Goal: Navigation & Orientation: Find specific page/section

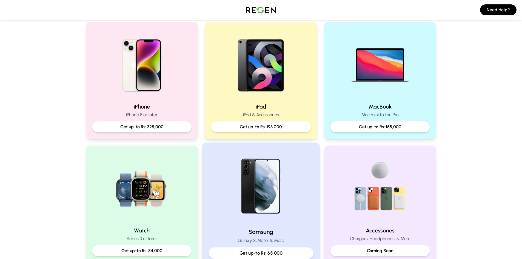
scroll to position [110, 0]
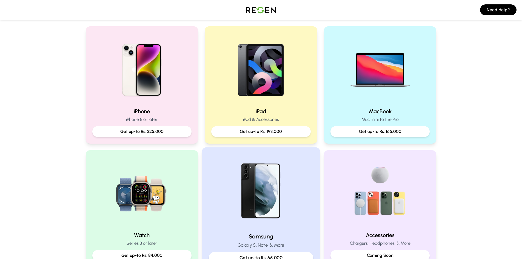
click at [269, 173] on img at bounding box center [261, 191] width 74 height 74
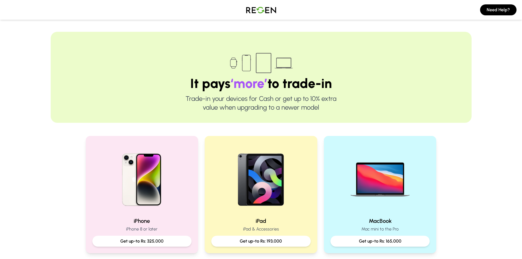
click at [247, 69] on img at bounding box center [261, 62] width 69 height 27
click at [259, 66] on img at bounding box center [261, 62] width 69 height 27
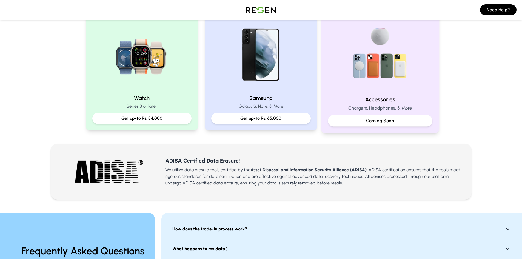
click at [377, 89] on img at bounding box center [380, 54] width 74 height 74
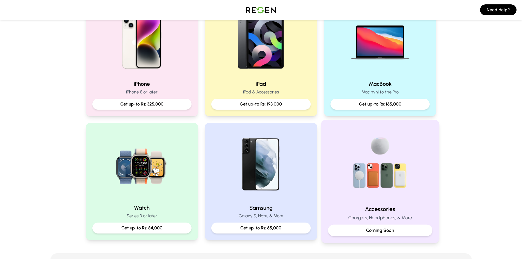
click at [382, 212] on h2 "Accessories" at bounding box center [380, 209] width 104 height 8
